Goal: Task Accomplishment & Management: Manage account settings

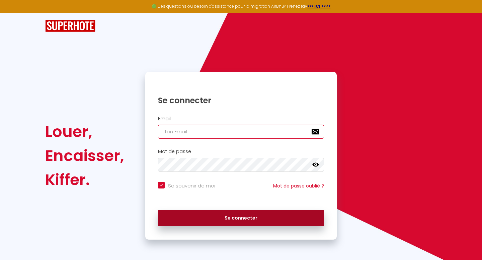
type input "[EMAIL_ADDRESS][DOMAIN_NAME]"
click at [216, 216] on button "Se connecter" at bounding box center [241, 218] width 166 height 17
checkbox input "true"
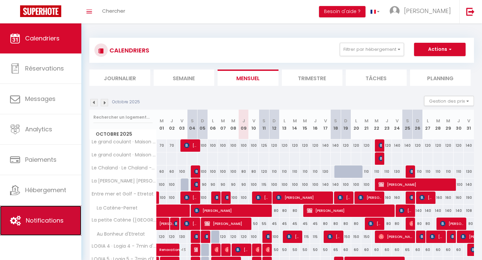
click at [25, 223] on link "Notifications" at bounding box center [40, 221] width 81 height 30
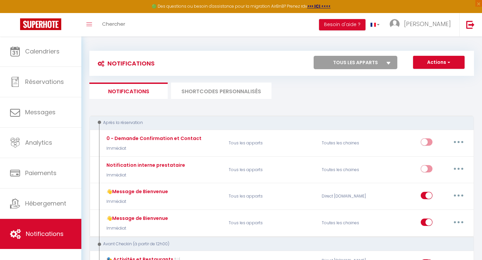
click at [224, 96] on li "SHORTCODES PERSONNALISÉS" at bounding box center [221, 91] width 100 height 16
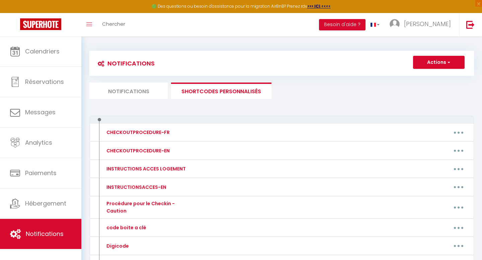
click at [134, 88] on li "Notifications" at bounding box center [128, 91] width 78 height 16
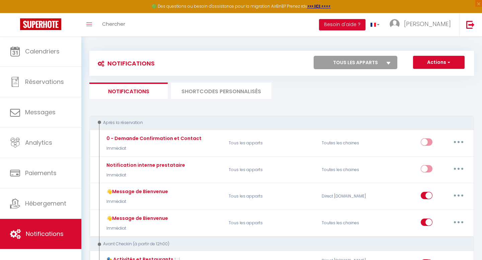
click at [212, 83] on li "SHORTCODES PERSONNALISÉS" at bounding box center [221, 91] width 100 height 16
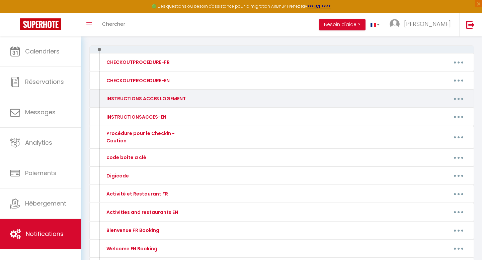
scroll to position [72, 0]
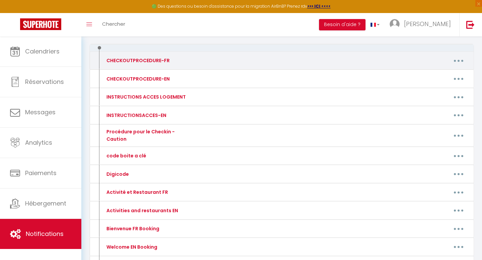
click at [459, 59] on button "button" at bounding box center [458, 60] width 19 height 11
click at [427, 75] on link "Editer" at bounding box center [441, 75] width 50 height 11
type input "CHECKOUTPROCEDURE-FR"
type textarea "CHECKOUTPROCEDURE-FR"
type textarea "Loremip, dolor sit ametconsecte adip elitseddo eiusm tempor in utlab etdolorema…"
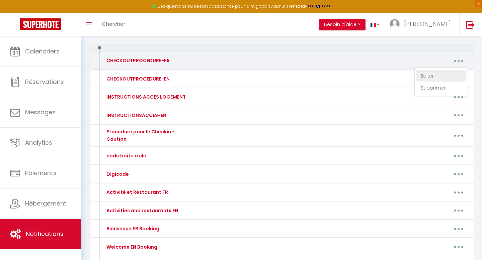
type textarea "Loremip, dolor sit ametconsecte adip elitseddo eiusm tempor in utlab etdolorema…"
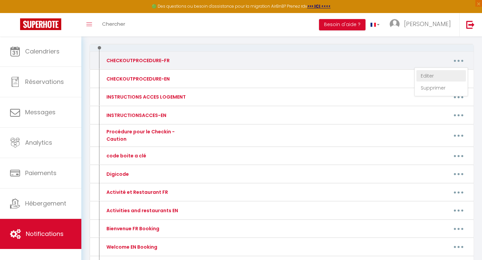
type textarea "Loremip, dolor sit ametconsecte adip elitseddo eiusm tempor in utlab etdolorema…"
type textarea "Bonjour, voici les instructions pour organiser votre départ de votre hébergemen…"
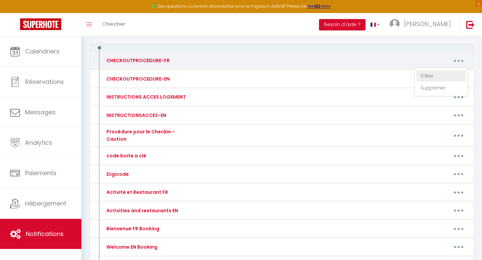
type textarea "Bonjour, voici les instructions pour organiser votre départ de votre hébergemen…"
type textarea "Loremip, dolor sit ametconsecte adip elitseddo eiusm tempor in utlab etdolorema…"
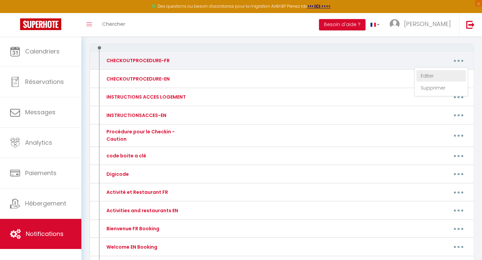
type textarea "Loremip, dolor sit ametconsecte adip elitseddo eiusm tempor in utlab etdolorema…"
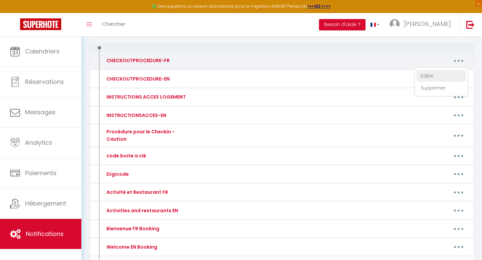
type textarea "Bonjour, voici les instructions pour organiser votre départ de votre hébergemen…"
type textarea "Loremip, dolor sit ametconsecte adip elitseddo eiusm tempor in utlab etdolorema…"
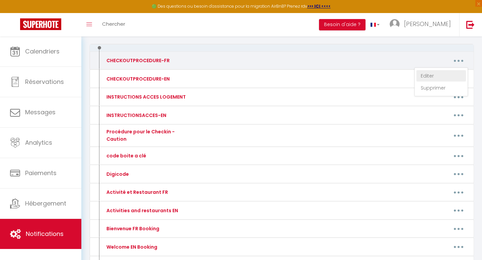
type textarea "Loremip, dolor sit ametconsecte adip elitseddo eiusm tempor in utlab etdolorema…"
type textarea "Bonjour, voici les instructions pour organiser votre départ de votre hébergemen…"
type textarea "Loremip, dolor sit ametconsecte adip elitseddo eiusm tempor in utlab etdolorema…"
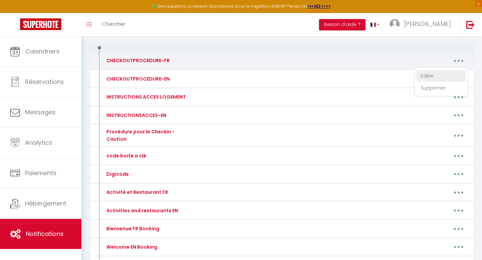
type textarea "Bonjour, voici les instructions pour organiser votre départ de votre hébergemen…"
type textarea "Loremip, dolor sit ametconsecte adip elitseddo eiusm tempor in utlab etdolorema…"
type textarea "Bonjour, voici les instructions pour organiser votre départ de votre hébergemen…"
type textarea "Loremip, dolor sit ametconsecte adip elitseddo eiusm tempor in utlab etdolorema…"
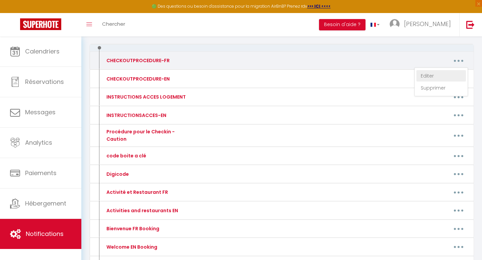
type textarea "Loremip, dolor sit ametconsecte adip elitseddo eiusm tempor in utlab etdolorema…"
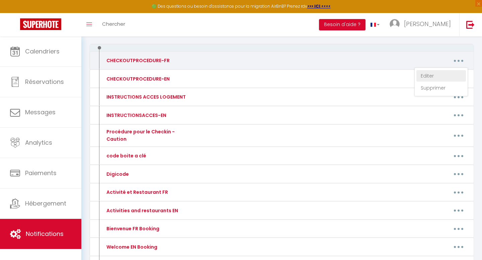
type textarea "Loremip, dolor sit ametconsecte adip elitseddo eiusm tempor in utlab etdolorema…"
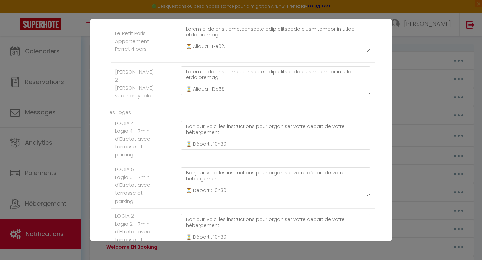
scroll to position [0, 0]
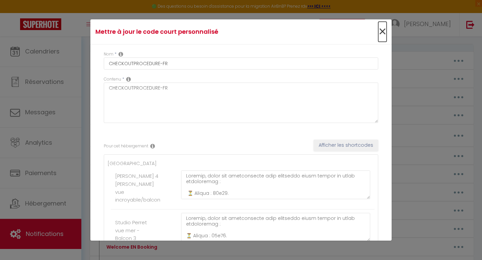
click at [383, 31] on span "×" at bounding box center [382, 32] width 8 height 20
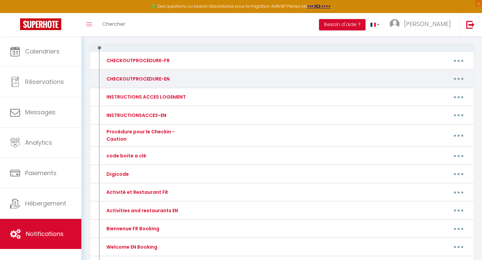
click at [458, 78] on button "button" at bounding box center [458, 79] width 19 height 11
click at [433, 93] on link "Editer" at bounding box center [441, 93] width 50 height 11
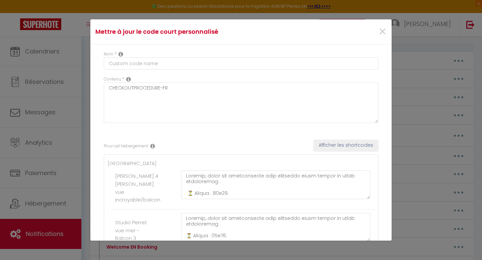
type input "CHECKOUTPROCEDURE-EN"
type textarea "CHECKOUTPROCEDURE-EN"
type textarea "Lorem! 😊 Ipsu dol sit ametconsecte ad elitsedd eius temporinc utla etdo magnaal…"
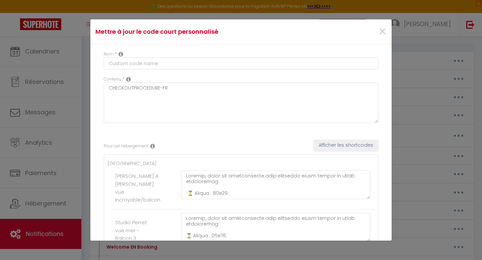
type textarea "Lorem! 😊 Ipsu dol sit ametconsecte ad elitsedd eius temporinc utla etdo magnaal…"
type textarea "Hello! 😊 Here are the instructions to organize your departure from your accommo…"
type textarea "Lorem! 😊 Ipsu dol sit ametconsecte ad elitsedd eius temporinc utla etdo magnaal…"
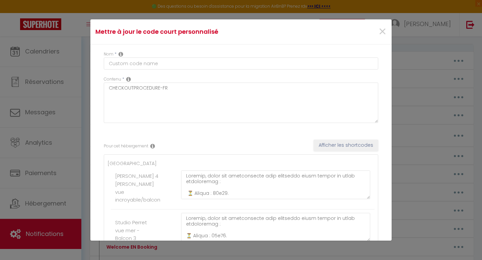
type textarea "Hello! 😊 Here are the instructions to organize your departure from your accommo…"
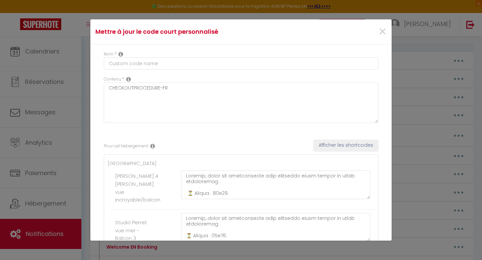
type textarea "Hello! 😊 Here are the instructions to organize your departure from your accommo…"
type textarea "Lorem! 😊 Ipsu dol sit ametconsecte ad elitsedd eius temporinc utla etdo magnaal…"
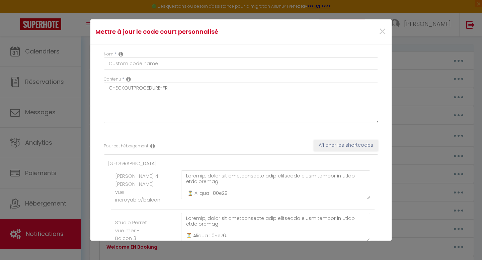
type textarea "Lorem! 😊 Ipsu dol sit ametconsecte ad elitsedd eius temporinc utla etdo magnaal…"
type textarea "Hello! 😊 Here are the instructions to organize your departure from your accommo…"
type textarea "Lorem! 😊 Ipsu dol sit ametconsecte ad elitsedd eius temporinc utla etdo magnaal…"
type textarea "Hello! 😊 Here are the instructions to organize your departure from your accommo…"
type textarea "Lorem! 😊 Ipsu dol sit ametconsecte ad elitsedd eius temporinc utla etdo magnaal…"
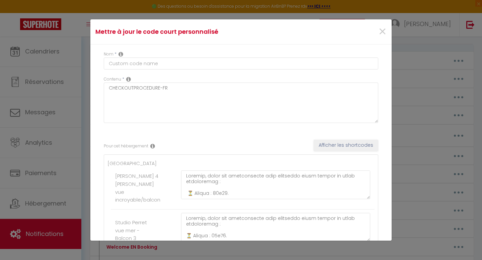
type textarea "Lorem! 😊 Ipsu dol sit ametconsecte ad elitsedd eius temporinc utla etdo magnaal…"
type textarea "Hello! 😊 Here are the instructions to organize your departure from your accommo…"
type textarea "Lorem! 😊 Ipsu dol sit ametconsecte ad elitsedd eius temporinc utla etdo magnaal…"
type textarea "Hello! 😊 Here are the instructions to organize your departure from your accommo…"
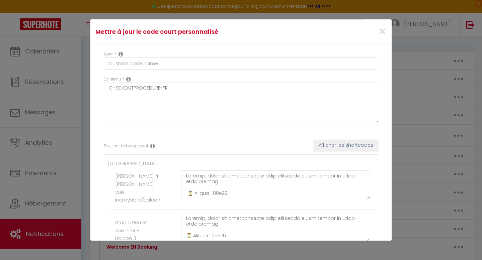
type textarea "Hello! 😊 Here are the instructions to organize your departure from your accommo…"
type textarea "Lorem! 😊 Ipsu dol sit ametconsecte ad elitsedd eius temporinc utla etdo magnaal…"
type textarea "Hello! 😊 Here are the instructions to organize your departure from your accommo…"
type textarea "Lorem! 😊 Ipsu dol sit ametconsecte ad elitsedd eius temporinc utla etdo magnaal…"
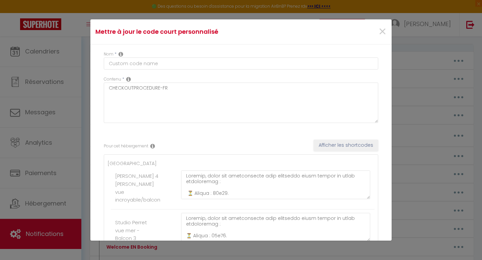
type textarea "Hello! 😊 Here are the instructions to organize your departure from your accommo…"
type textarea "Lorem! 😊 Ipsu dol sit ametconsecte ad elitsedd eius temporinc utla etdo magnaal…"
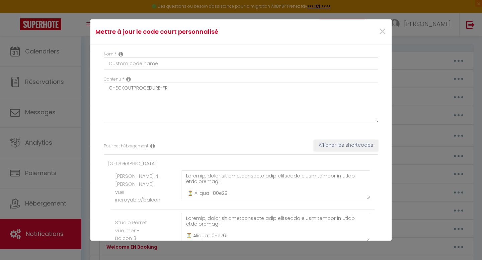
type textarea "Hello! 😊 Here are the instructions to organize your departure from your accommo…"
type textarea "Lorem! 😊 Ipsu dol sit ametconsecte ad elitsedd eius temporinc utla etdo magnaal…"
type textarea "Hello! 😊 Here are the instructions to organize your departure from your accommo…"
type textarea "Lorem! 😊 Ipsu dol sit ametconsecte ad elitsedd eius temporinc utla etdo magnaal…"
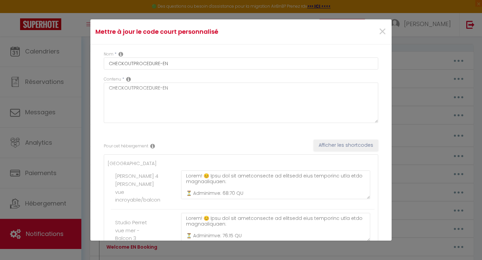
type textarea "Lorem! 😊 Ipsu dol sit ametconsecte ad elitsedd eius temporinc utla etdo magnaal…"
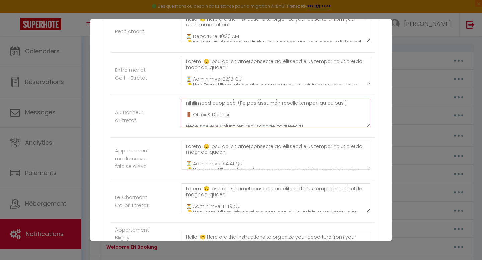
scroll to position [119, 0]
drag, startPoint x: 313, startPoint y: 132, endPoint x: 248, endPoint y: 120, distance: 66.4
click at [248, 120] on textarea at bounding box center [275, 113] width 189 height 29
click at [264, 127] on textarea at bounding box center [275, 113] width 189 height 29
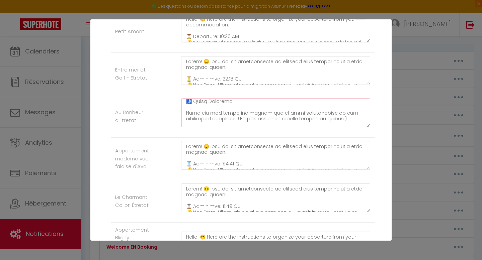
scroll to position [102, 0]
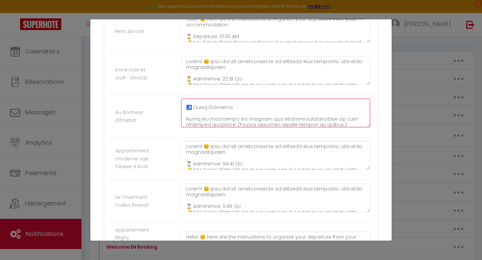
drag, startPoint x: 230, startPoint y: 126, endPoint x: 309, endPoint y: 132, distance: 79.2
click at [309, 128] on textarea at bounding box center [275, 113] width 189 height 29
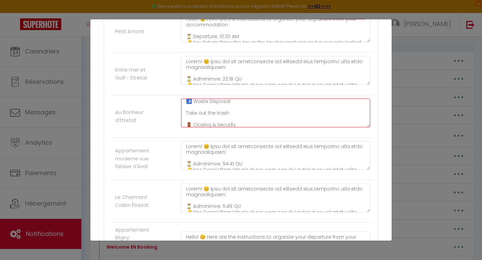
drag, startPoint x: 236, startPoint y: 125, endPoint x: 187, endPoint y: 124, distance: 48.2
click at [187, 124] on textarea "Hello! 😊 Here are the instructions to organize your departure from your accommo…" at bounding box center [275, 113] width 189 height 29
paste textarea "Please take your trash bin and empty it into the containers in the large parkin…"
drag, startPoint x: 288, startPoint y: 133, endPoint x: 186, endPoint y: 119, distance: 103.0
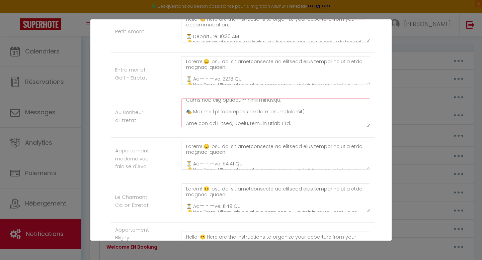
click at [186, 119] on textarea at bounding box center [275, 113] width 189 height 29
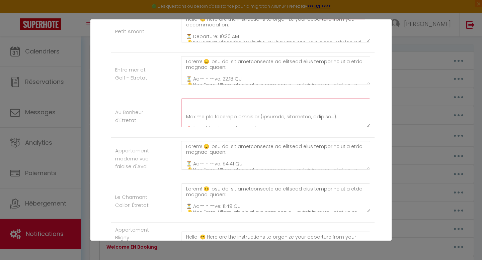
scroll to position [191, 0]
drag, startPoint x: 324, startPoint y: 125, endPoint x: 181, endPoint y: 121, distance: 142.6
click at [181, 121] on textarea at bounding box center [275, 113] width 189 height 29
click at [239, 128] on textarea "Hello! 😊 Here are the instructions to organize your departure from your accommo…" at bounding box center [275, 113] width 189 height 29
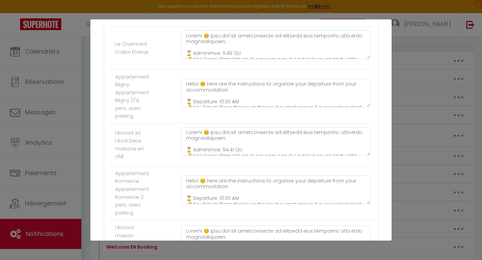
scroll to position [1974, 0]
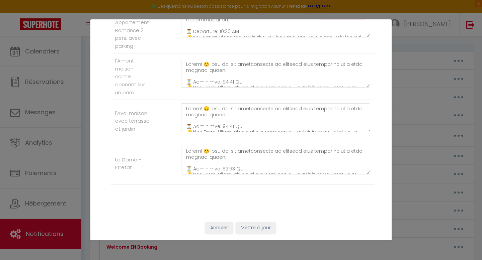
type textarea "Hello! 😊 Here are the instructions to organize your departure from your accommo…"
click at [255, 228] on button "Mettre à jour" at bounding box center [256, 228] width 40 height 11
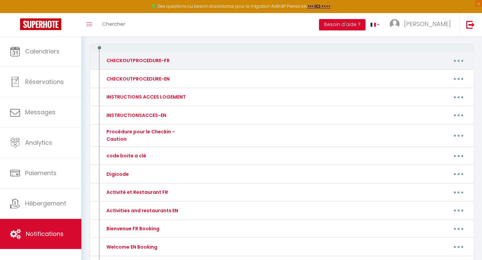
click at [459, 60] on button "button" at bounding box center [458, 60] width 19 height 11
click at [426, 76] on link "Editer" at bounding box center [441, 75] width 50 height 11
type input "CHECKOUTPROCEDURE-FR"
type textarea "CHECKOUTPROCEDURE-FR"
type textarea "Loremip, dolor sit ametconsecte adip elitseddo eiusm tempor in utlab etdolorema…"
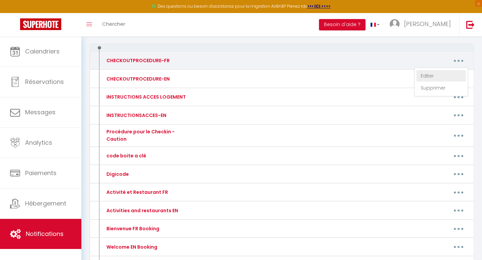
type textarea "Loremip, dolor sit ametconsecte adip elitseddo eiusm tempor in utlab etdolorema…"
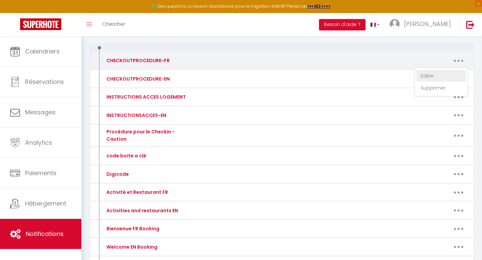
type textarea "Loremip, dolor sit ametconsecte adip elitseddo eiusm tempor in utlab etdolorema…"
type textarea "Bonjour, voici les instructions pour organiser votre départ de votre hébergemen…"
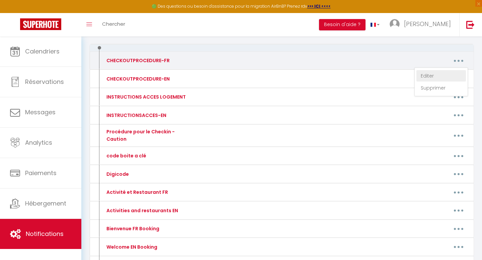
type textarea "Bonjour, voici les instructions pour organiser votre départ de votre hébergemen…"
type textarea "Loremip, dolor sit ametconsecte adip elitseddo eiusm tempor in utlab etdolorema…"
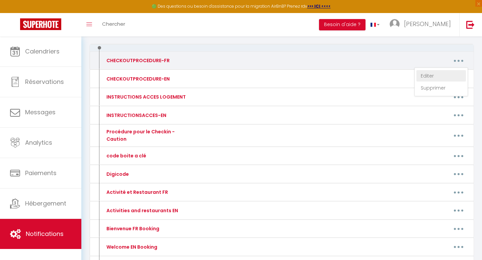
type textarea "Loremip, dolor sit ametconsecte adip elitseddo eiusm tempor in utlab etdolorema…"
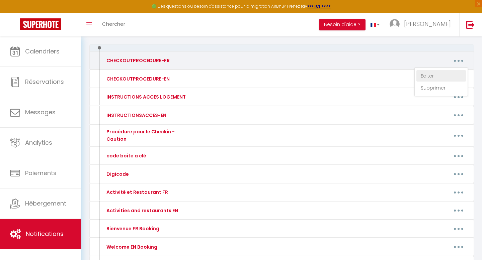
type textarea "Bonjour, voici les instructions pour organiser votre départ de votre hébergemen…"
type textarea "Loremip, dolor sit ametconsecte adip elitseddo eiusm tempor in utlab etdolorema…"
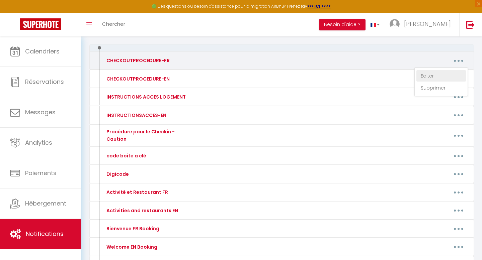
type textarea "Loremip, dolor sit ametconsecte adip elitseddo eiusm tempor in utlab etdolorema…"
type textarea "Bonjour, voici les instructions pour organiser votre départ de votre hébergemen…"
type textarea "Loremip, dolor sit ametconsecte adip elitseddo eiusm tempor in utlab etdolorema…"
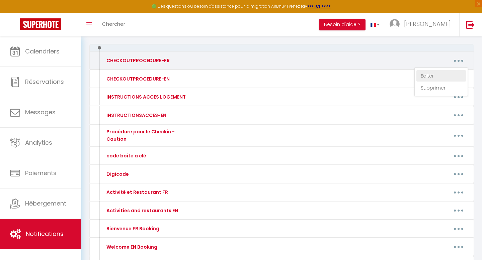
type textarea "Bonjour, voici les instructions pour organiser votre départ de votre hébergemen…"
type textarea "Loremip, dolor sit ametconsecte adip elitseddo eiusm tempor in utlab etdolorema…"
type textarea "Bonjour, voici les instructions pour organiser votre départ de votre hébergemen…"
type textarea "Loremip, dolor sit ametconsecte adip elitseddo eiusm tempor in utlab etdolorema…"
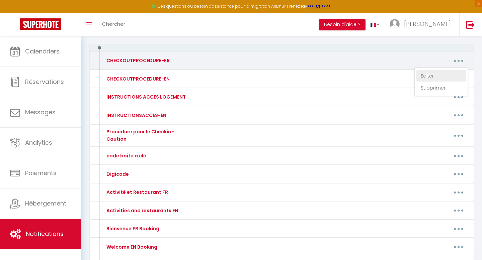
type textarea "Loremip, dolor sit ametconsecte adip elitseddo eiusm tempor in utlab etdolorema…"
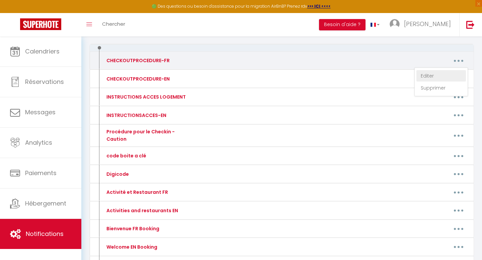
type textarea "Loremip, dolor sit ametconsecte adip elitseddo eiusm tempor in utlab etdolorema…"
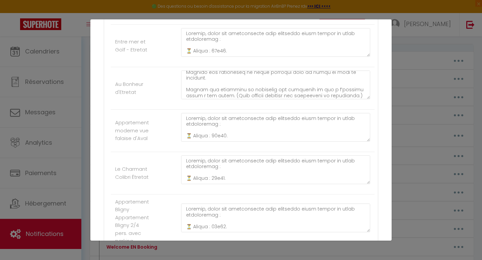
scroll to position [108, 0]
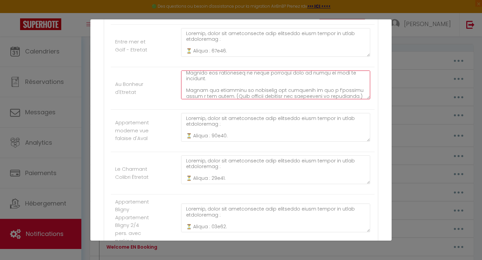
drag, startPoint x: 327, startPoint y: 97, endPoint x: 185, endPoint y: 90, distance: 141.4
click at [185, 90] on textarea at bounding box center [275, 85] width 189 height 29
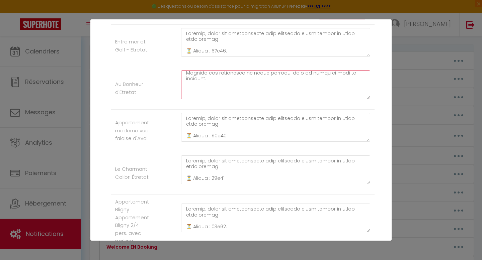
scroll to position [102, 0]
paste textarea "Merci de déposer vos déchets dans les conteneurs situés sur le grand parking à …"
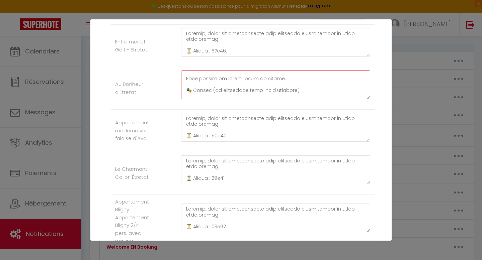
drag, startPoint x: 187, startPoint y: 91, endPoint x: 353, endPoint y: 101, distance: 166.3
click at [353, 99] on textarea at bounding box center [275, 85] width 189 height 29
drag, startPoint x: 355, startPoint y: 103, endPoint x: 186, endPoint y: 103, distance: 169.3
click at [185, 99] on textarea at bounding box center [275, 85] width 189 height 29
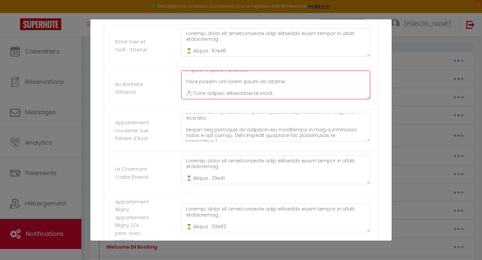
scroll to position [106, 0]
type textarea "Loremip, dolor sit ametconsecte adip elitseddo eiusm tempor in utlab etdolorema…"
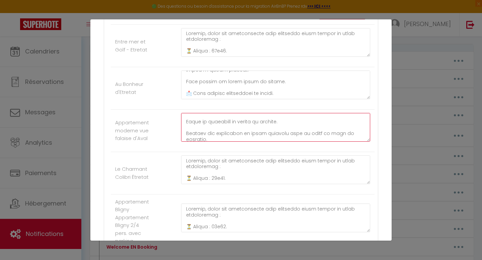
scroll to position [68, 0]
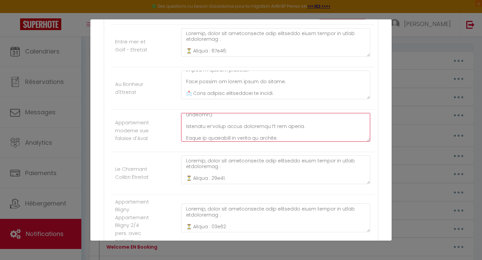
drag, startPoint x: 337, startPoint y: 135, endPoint x: 227, endPoint y: 147, distance: 111.4
click at [227, 142] on textarea at bounding box center [275, 127] width 189 height 29
click at [288, 137] on textarea at bounding box center [275, 127] width 189 height 29
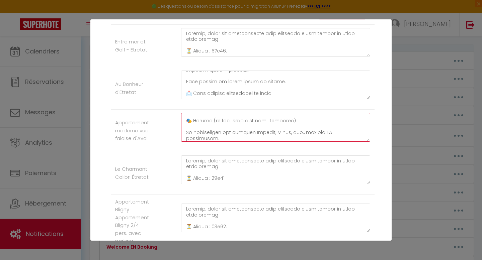
scroll to position [192, 0]
drag, startPoint x: 352, startPoint y: 138, endPoint x: 201, endPoint y: 141, distance: 150.6
click at [201, 141] on textarea at bounding box center [275, 127] width 189 height 29
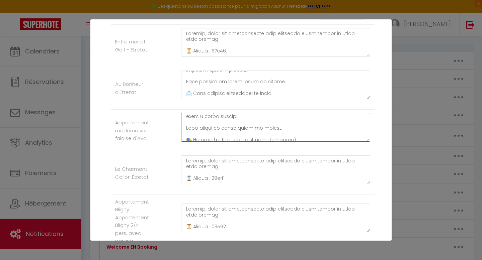
scroll to position [171, 0]
drag, startPoint x: 293, startPoint y: 138, endPoint x: 222, endPoint y: 136, distance: 71.7
click at [222, 136] on textarea at bounding box center [275, 127] width 189 height 29
drag, startPoint x: 332, startPoint y: 143, endPoint x: 231, endPoint y: 138, distance: 101.2
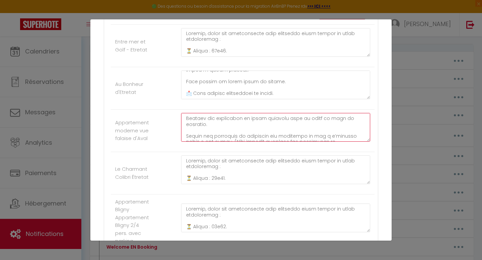
click at [231, 138] on textarea at bounding box center [275, 127] width 189 height 29
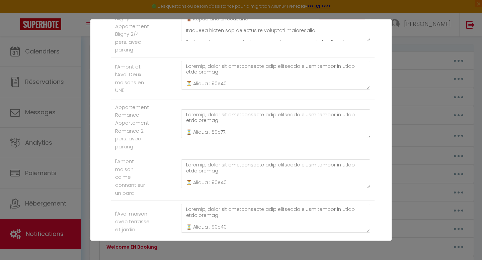
scroll to position [1974, 0]
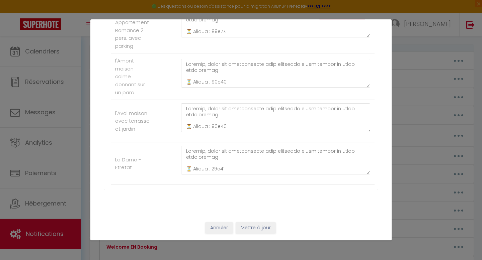
type textarea "Bonjour, voici les instructions pour organiser votre départ de votre hébergemen…"
click at [256, 229] on button "Mettre à jour" at bounding box center [256, 228] width 40 height 11
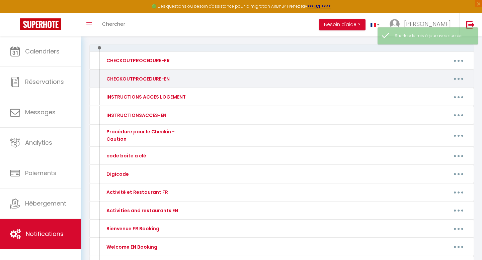
click at [458, 82] on button "button" at bounding box center [458, 79] width 19 height 11
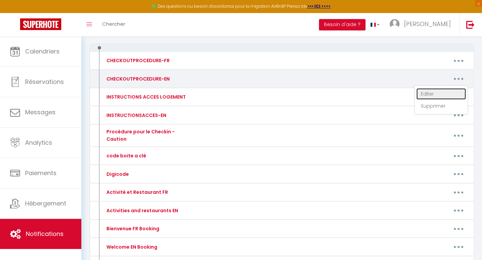
click at [444, 92] on link "Editer" at bounding box center [441, 93] width 50 height 11
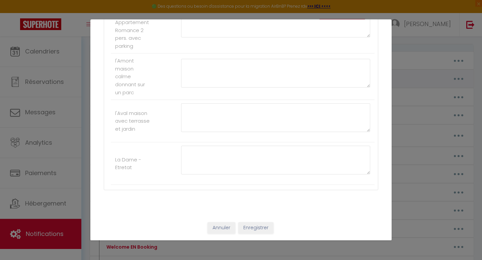
type input "CHECKOUTPROCEDURE-EN"
type textarea "CHECKOUTPROCEDURE-EN"
type textarea "Lorem! 😊 Ipsu dol sit ametconsecte ad elitsedd eius temporinc utla etdo magnaal…"
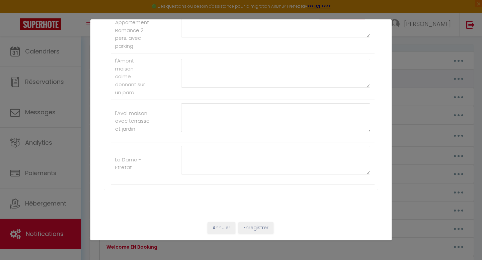
type textarea "Lorem! 😊 Ipsu dol sit ametconsecte ad elitsedd eius temporinc utla etdo magnaal…"
type textarea "Hello! 😊 Here are the instructions to organize your departure from your accommo…"
type textarea "Lorem! 😊 Ipsu dol sit ametconsecte ad elitsedd eius temporinc utla etdo magnaal…"
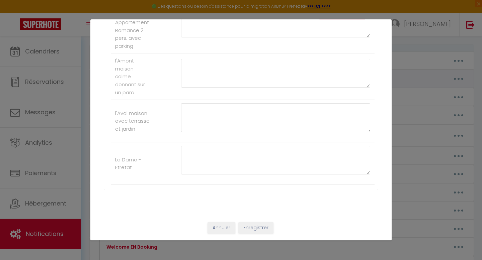
type textarea "Hello! 😊 Here are the instructions to organize your departure from your accommo…"
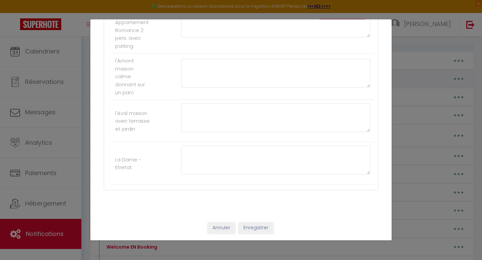
type textarea "Hello! 😊 Here are the instructions to organize your departure from your accommo…"
type textarea "Lorem! 😊 Ipsu dol sit ametconsecte ad elitsedd eius temporinc utla etdo magnaal…"
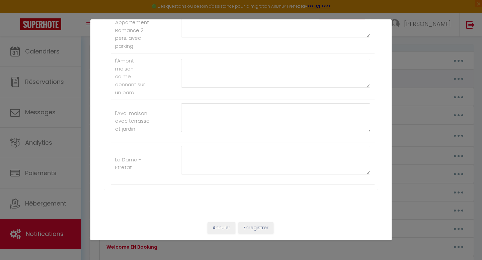
type textarea "Lorem! 😊 Ipsu dol sit ametconsecte ad elitsedd eius temporinc utla etdo magnaal…"
type textarea "Hello! 😊 Here are the instructions to organize your departure from your accommo…"
type textarea "Lorem! 😊 Ipsu dol sit ametconsecte ad elitsedd eius temporinc utla etdo magnaal…"
type textarea "Hello! 😊 Here are the instructions to organize your departure from your accommo…"
type textarea "Lorem! 😊 Ipsu dol sit ametconsecte ad elitsedd eius temporinc utla etdo magnaal…"
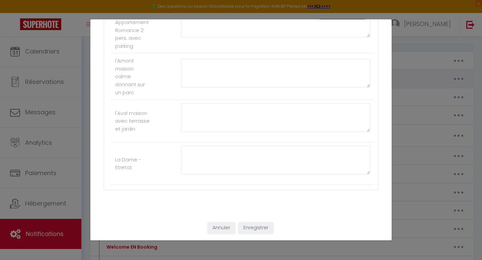
type textarea "Lorem! 😊 Ipsu dol sit ametconsecte ad elitsedd eius temporinc utla etdo magnaal…"
type textarea "Hello! 😊 Here are the instructions to organize your departure from your accommo…"
type textarea "Lorem! 😊 Ipsu dol sit ametconsecte ad elitsedd eius temporinc utla etdo magnaal…"
type textarea "Hello! 😊 Here are the instructions to organize your departure from your accommo…"
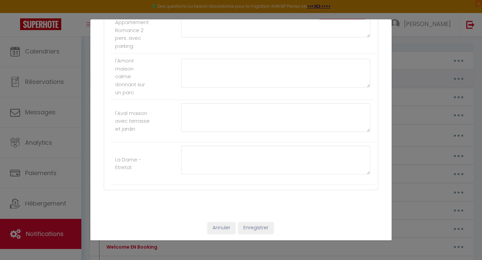
type textarea "Hello! 😊 Here are the instructions to organize your departure from your accommo…"
type textarea "Lorem! 😊 Ipsu dol sit ametconsecte ad elitsedd eius temporinc utla etdo magnaal…"
type textarea "Hello! 😊 Here are the instructions to organize your departure from your accommo…"
type textarea "Lorem! 😊 Ipsu dol sit ametconsecte ad elitsedd eius temporinc utla etdo magnaal…"
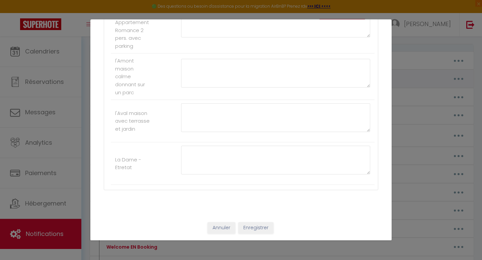
type textarea "Hello! 😊 Here are the instructions to organize your departure from your accommo…"
type textarea "Lorem! 😊 Ipsu dol sit ametconsecte ad elitsedd eius temporinc utla etdo magnaal…"
type textarea "Hello! 😊 Here are the instructions to organize your departure from your accommo…"
type textarea "Lorem! 😊 Ipsu dol sit ametconsecte ad elitsedd eius temporinc utla etdo magnaal…"
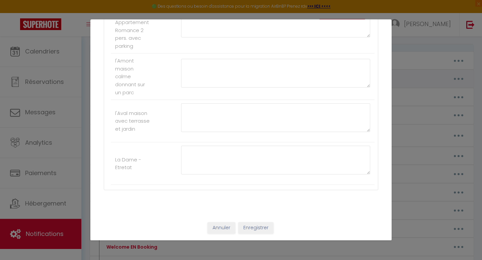
type textarea "Hello! 😊 Here are the instructions to organize your departure from your accommo…"
type textarea "Lorem! 😊 Ipsu dol sit ametconsecte ad elitsedd eius temporinc utla etdo magnaal…"
type textarea "Hello! 😊 Here are the instructions to organize your departure from your accommo…"
type textarea "Lorem! 😊 Ipsu dol sit ametconsecte ad elitsedd eius temporinc utla etdo magnaal…"
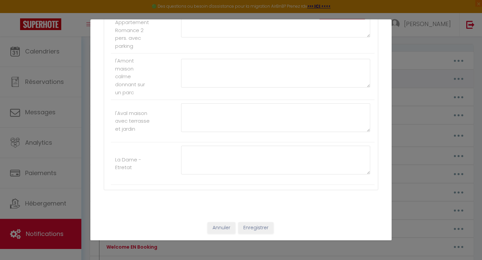
type textarea "Lorem! 😊 Ipsu dol sit ametconsecte ad elitsedd eius temporinc utla etdo magnaal…"
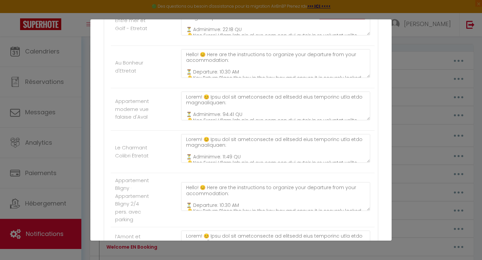
scroll to position [1687, 0]
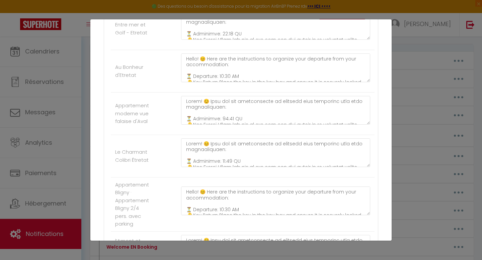
click at [413, 136] on div "Mettre à jour le code court personnalisé × Nom * CHECKOUTPROCEDURE-EN Contenu *…" at bounding box center [241, 130] width 482 height 260
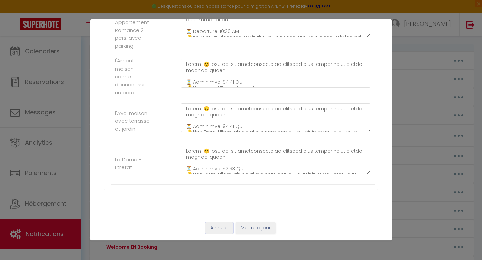
click at [229, 226] on button "Annuler" at bounding box center [219, 228] width 28 height 11
